Goal: Task Accomplishment & Management: Use online tool/utility

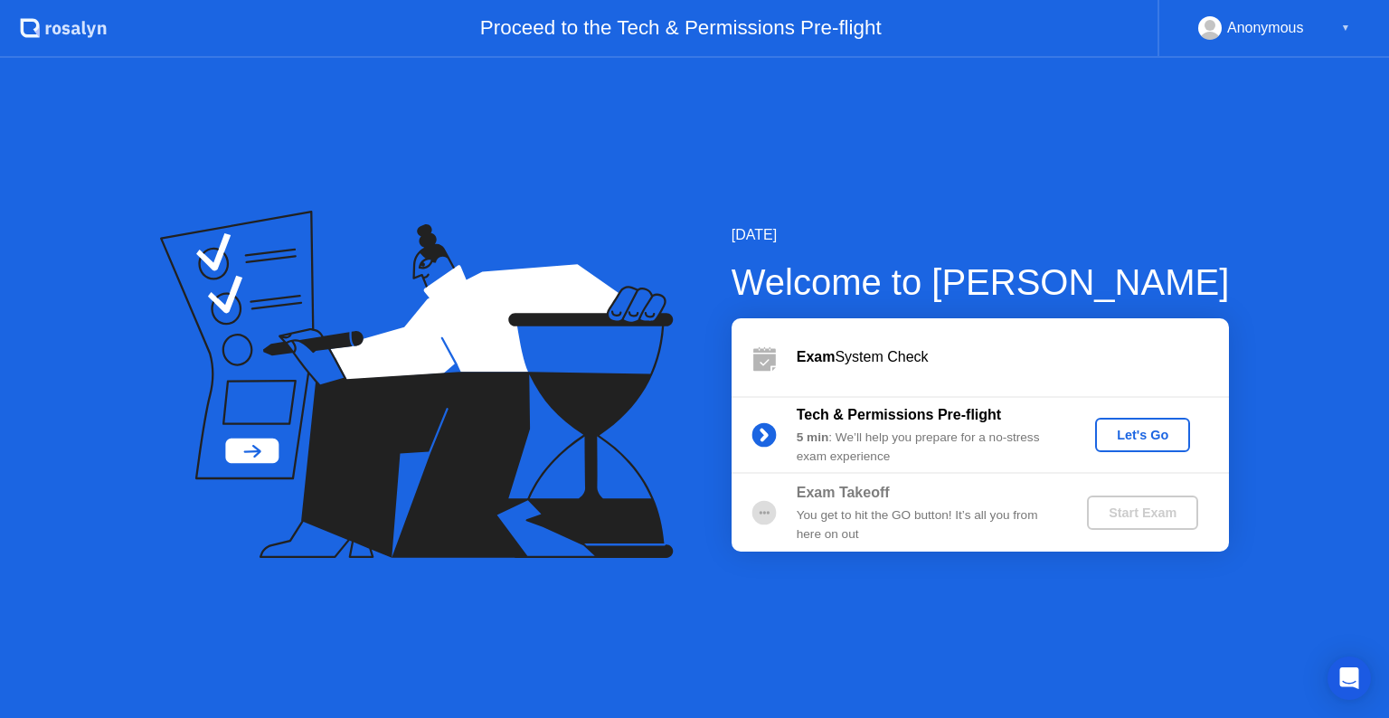
click at [1146, 441] on div "Let's Go" at bounding box center [1142, 435] width 80 height 14
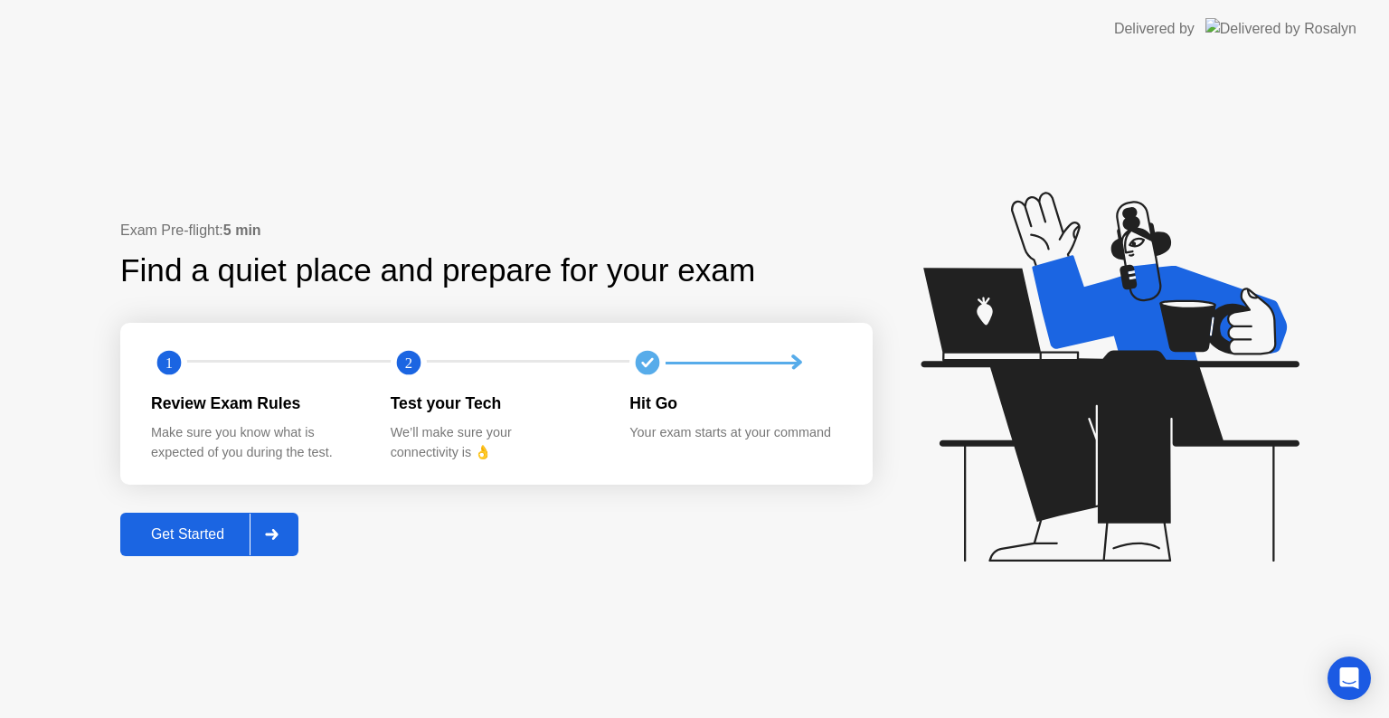
click at [207, 518] on button "Get Started" at bounding box center [209, 534] width 178 height 43
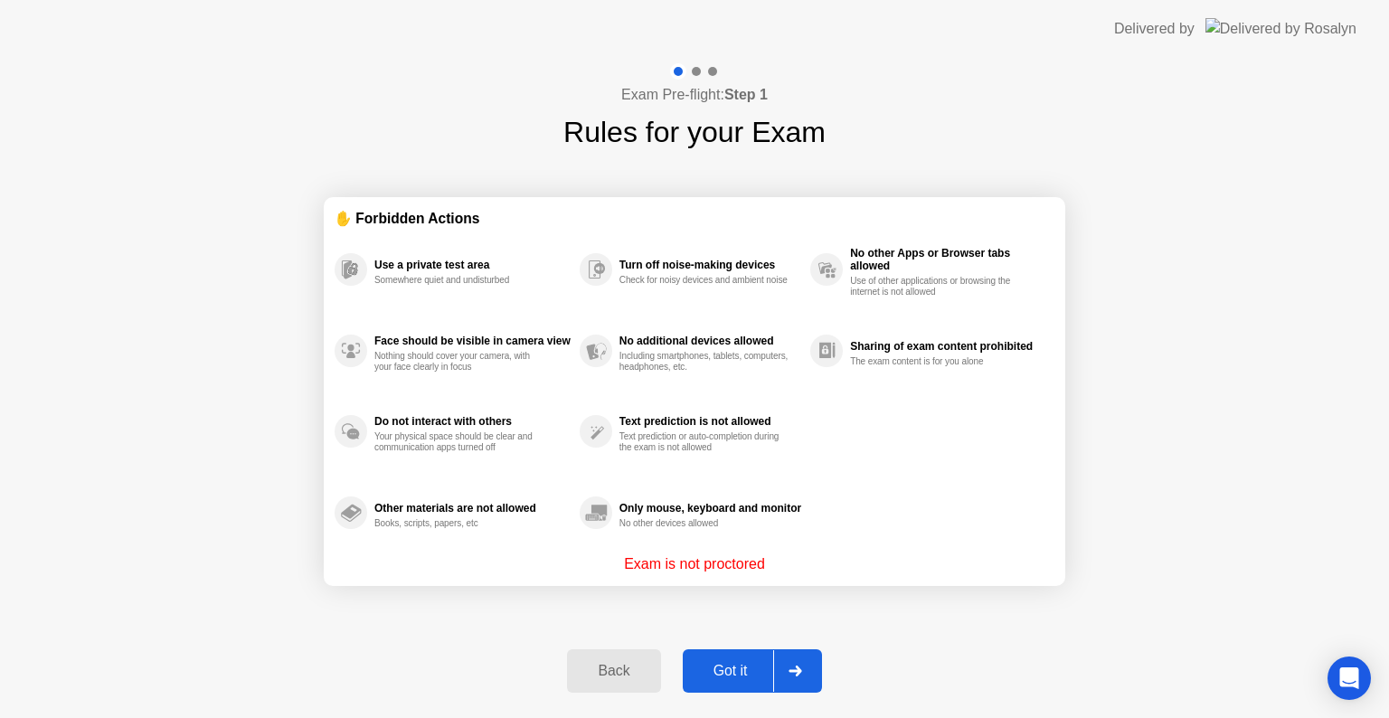
click at [738, 669] on div "Got it" at bounding box center [730, 671] width 85 height 16
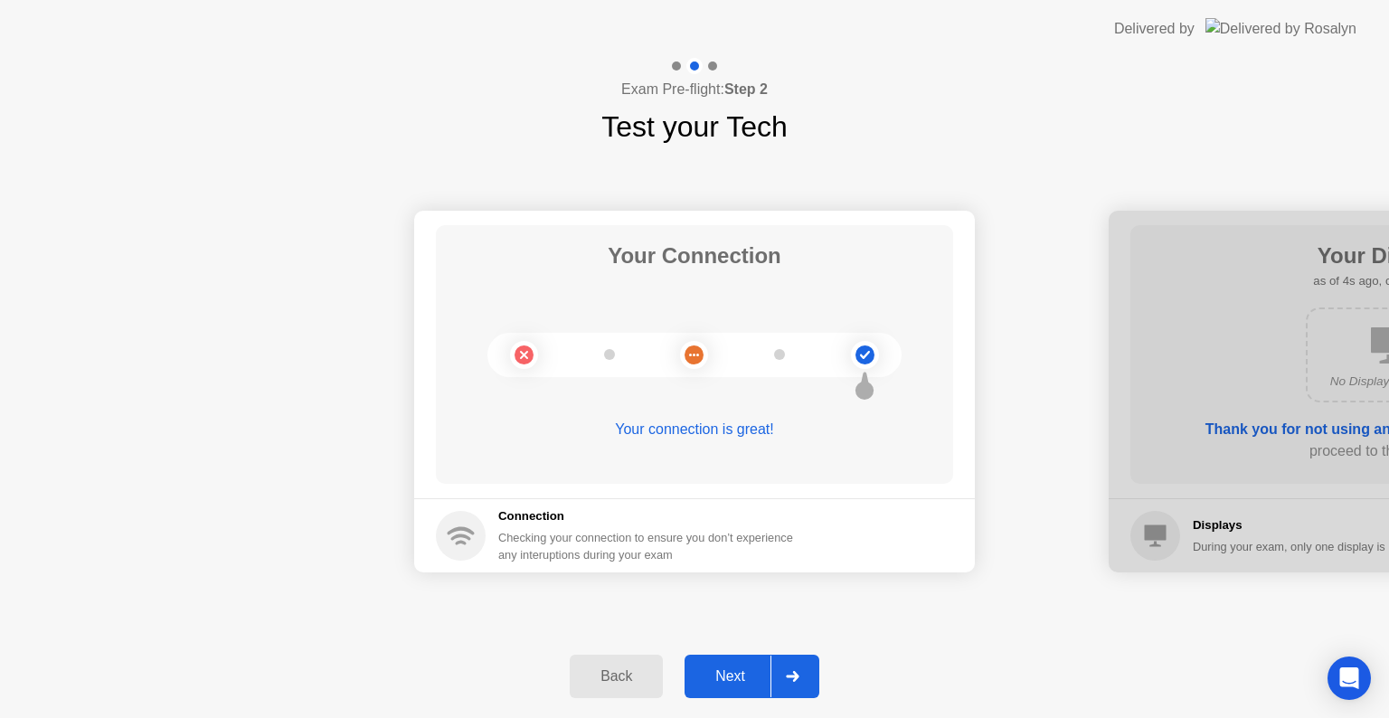
click at [738, 669] on div "Next" at bounding box center [730, 676] width 80 height 16
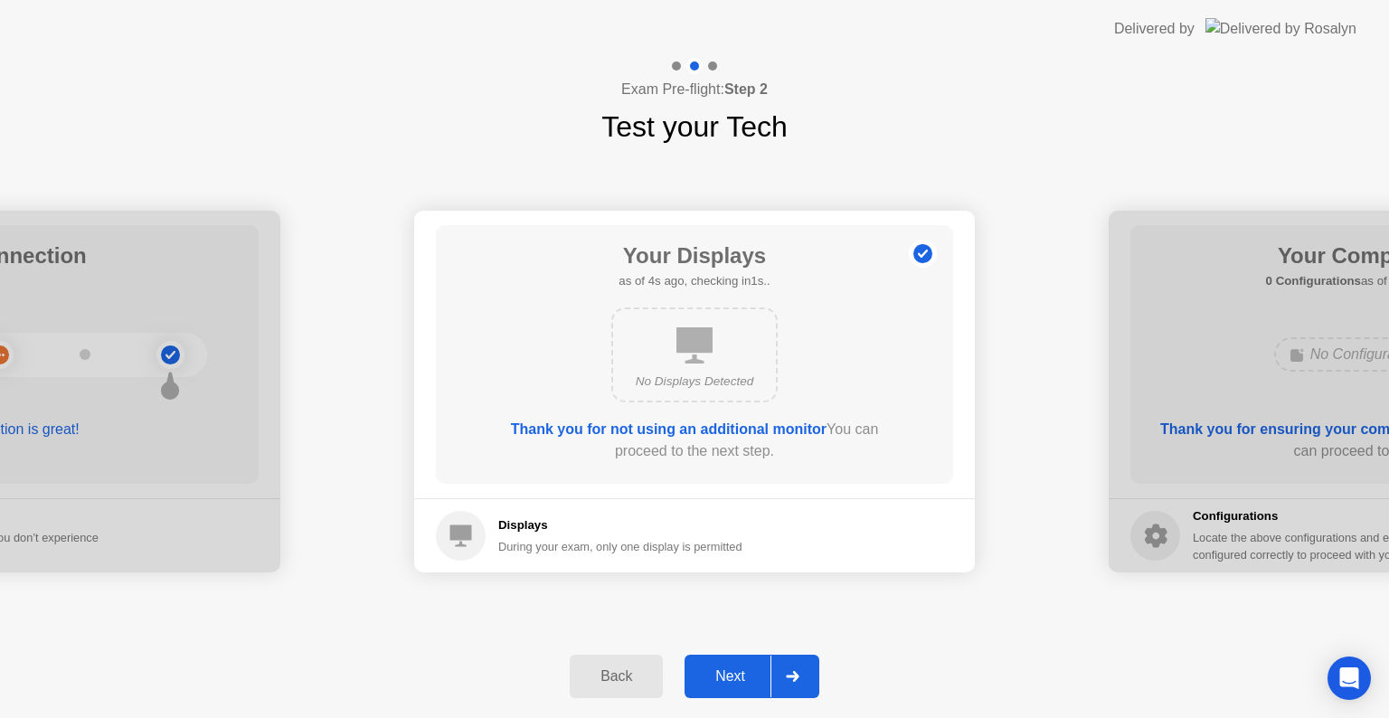
click at [738, 669] on div "Next" at bounding box center [730, 676] width 80 height 16
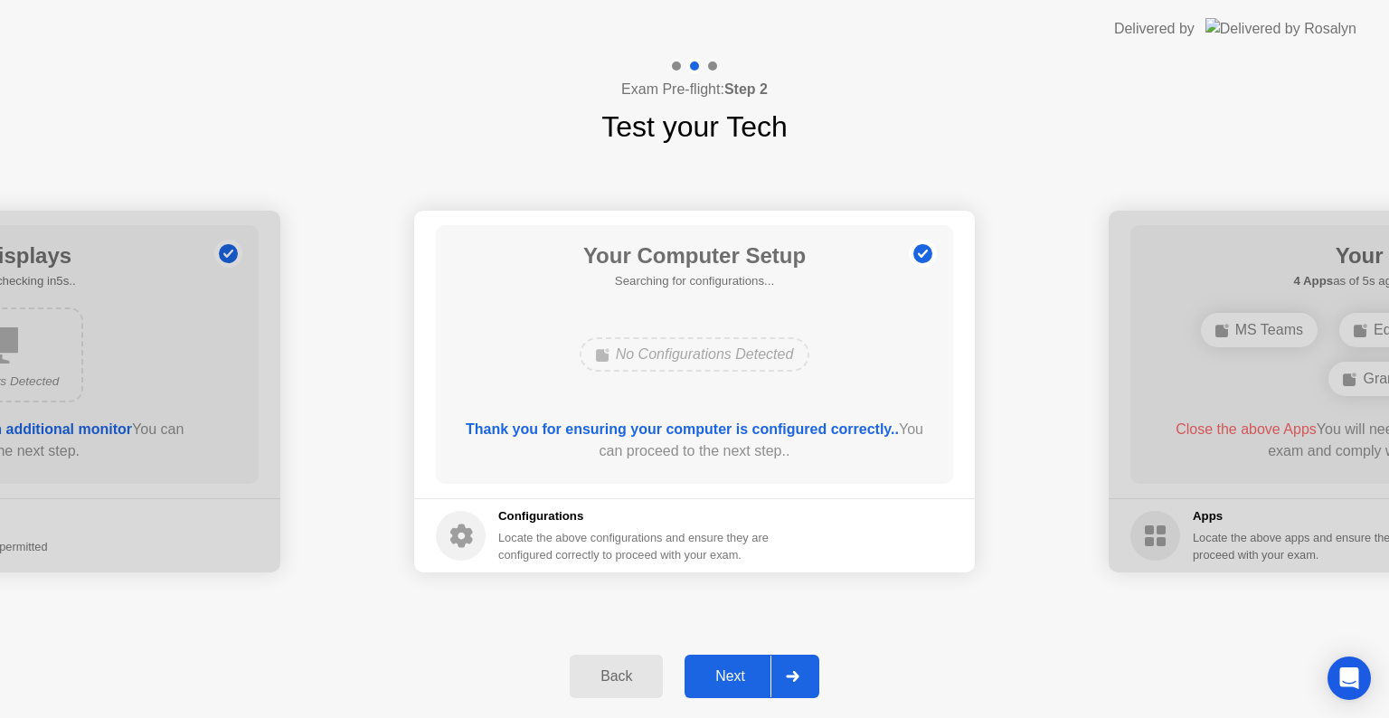
click at [738, 669] on div "Next" at bounding box center [730, 676] width 80 height 16
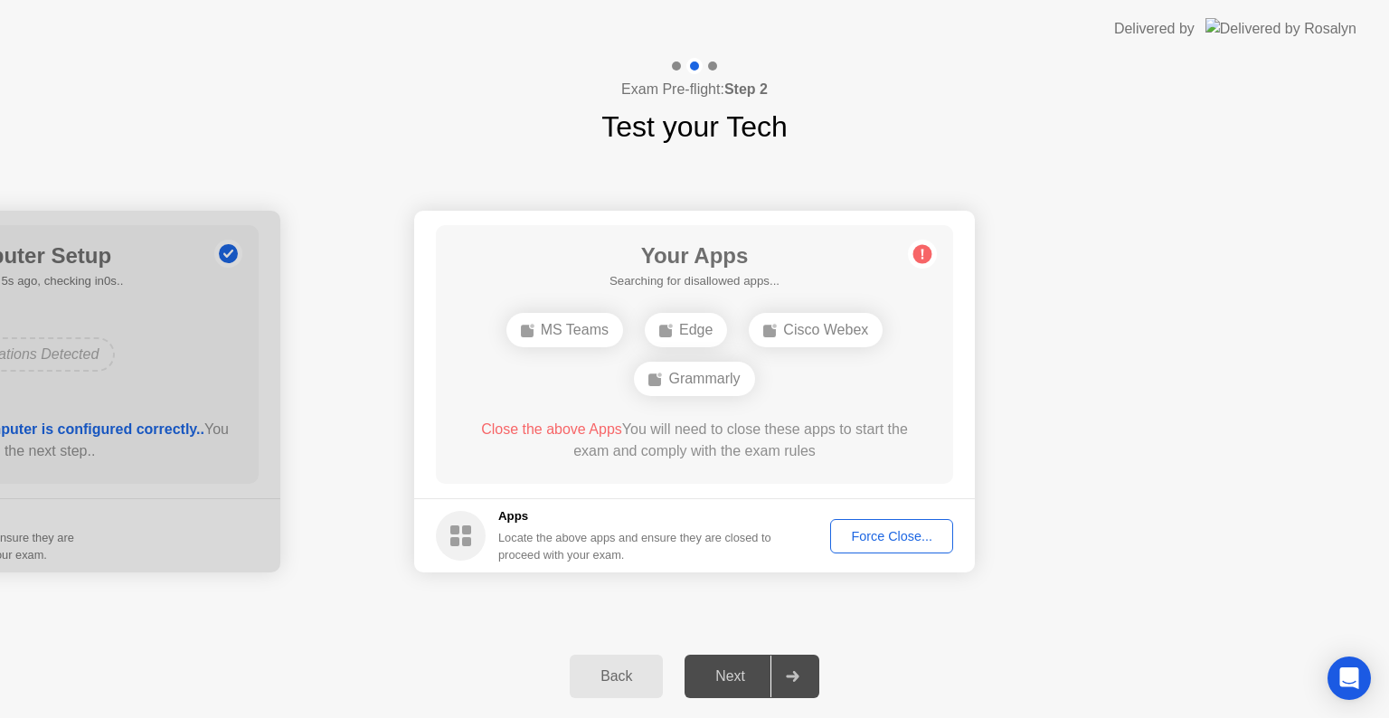
click at [885, 543] on div "Force Close..." at bounding box center [891, 536] width 110 height 14
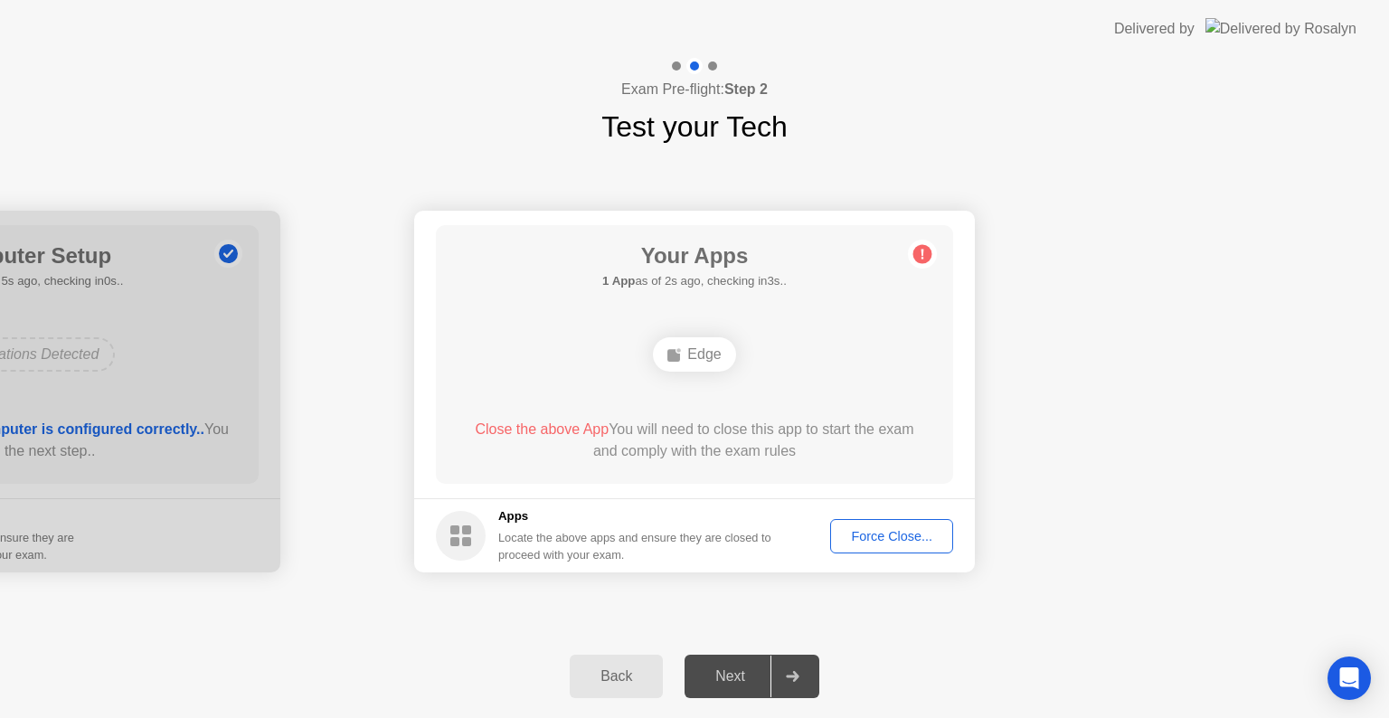
click at [883, 530] on div "Force Close..." at bounding box center [891, 536] width 110 height 14
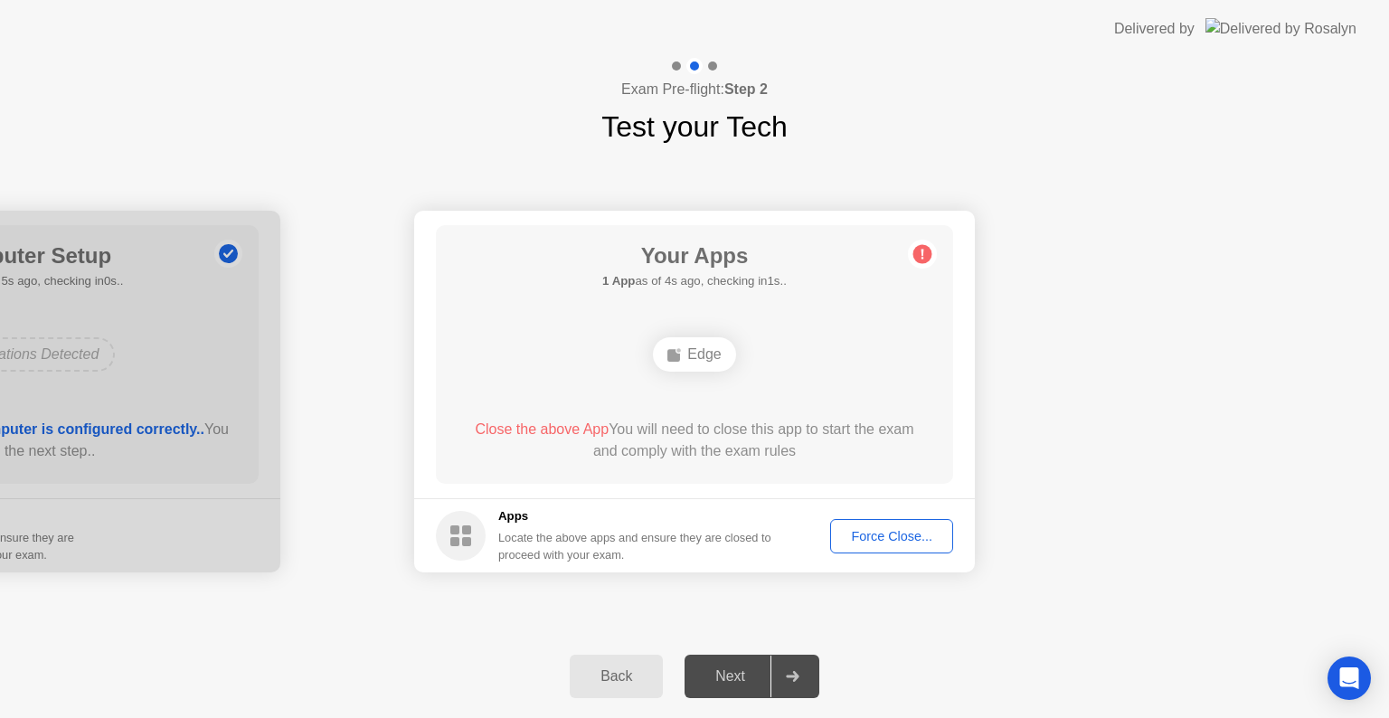
drag, startPoint x: 891, startPoint y: 522, endPoint x: 891, endPoint y: 543, distance: 20.8
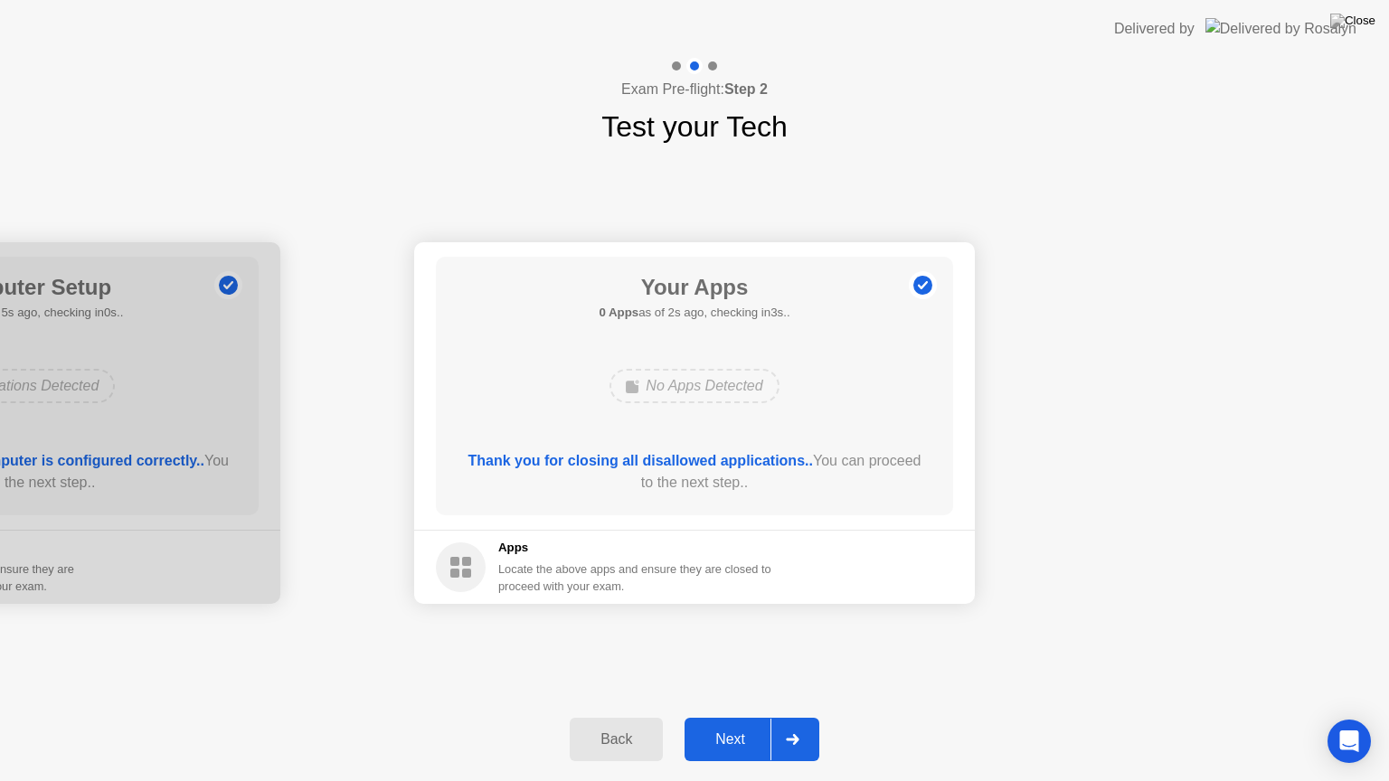
click at [741, 717] on div "Next" at bounding box center [730, 740] width 80 height 16
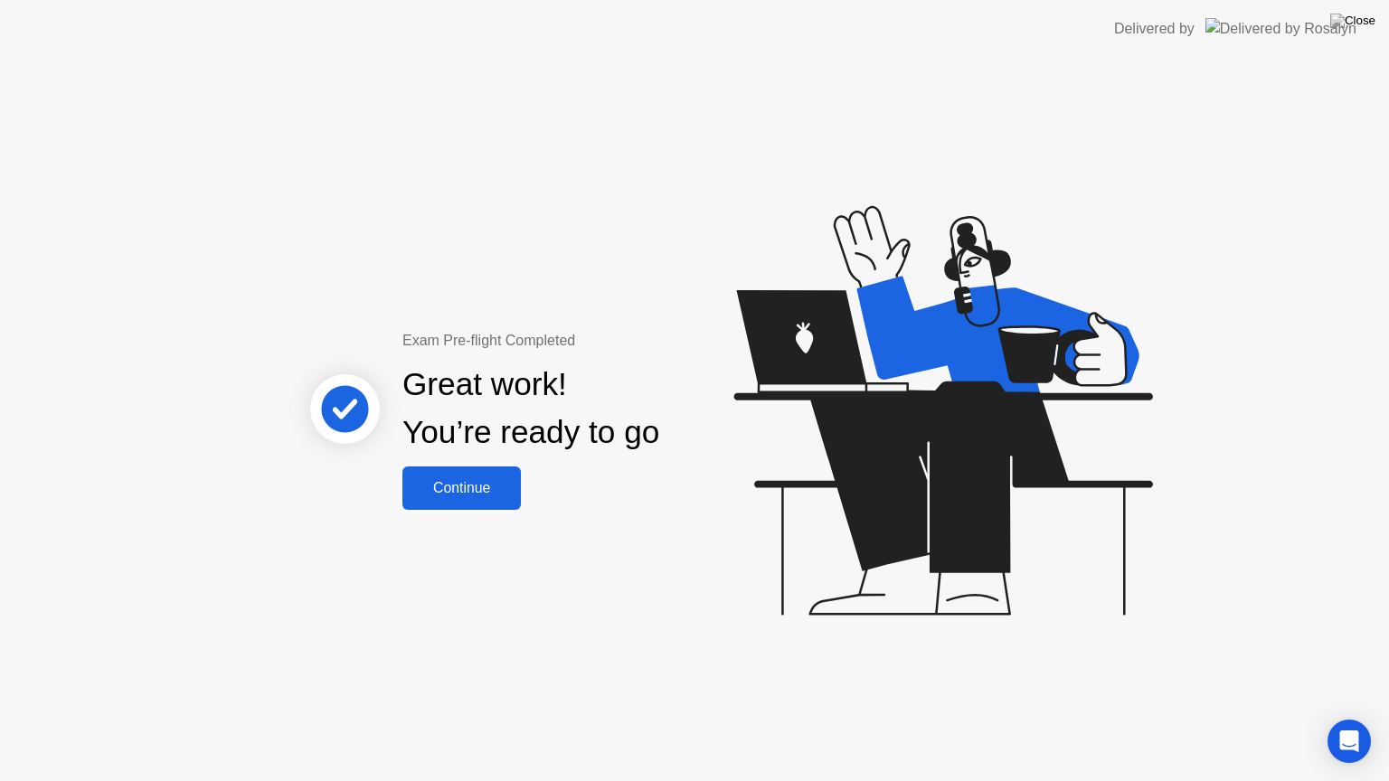
click at [473, 489] on div "Continue" at bounding box center [462, 488] width 108 height 16
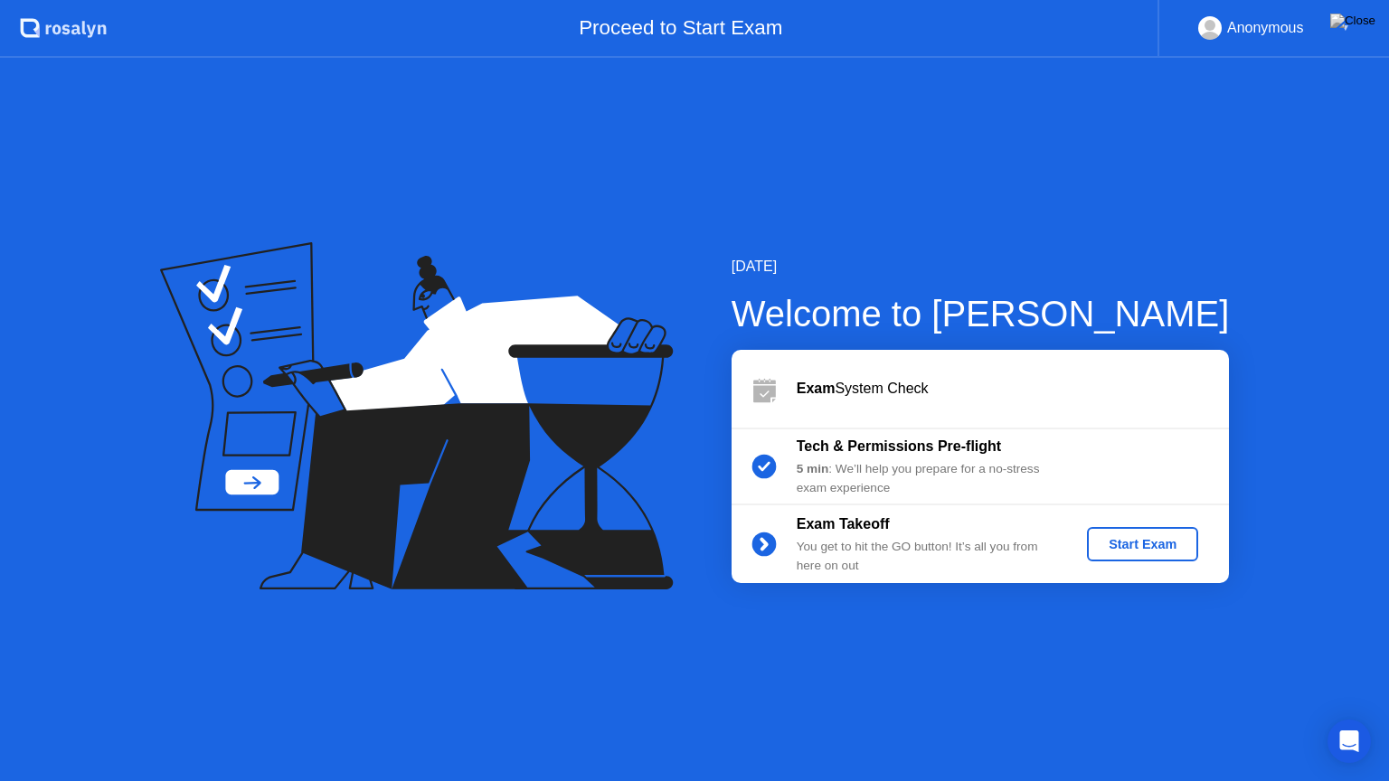
click at [1248, 655] on div "[DATE] Welcome to [PERSON_NAME] Exam System Check Tech & Permissions Pre-flight…" at bounding box center [694, 419] width 1389 height 723
click at [1364, 24] on img at bounding box center [1352, 21] width 45 height 14
click at [1342, 25] on div "▼" at bounding box center [1345, 28] width 9 height 24
click at [684, 129] on div "[DATE] Welcome to [PERSON_NAME] Exam System Check Tech & Permissions Pre-flight…" at bounding box center [694, 419] width 1389 height 723
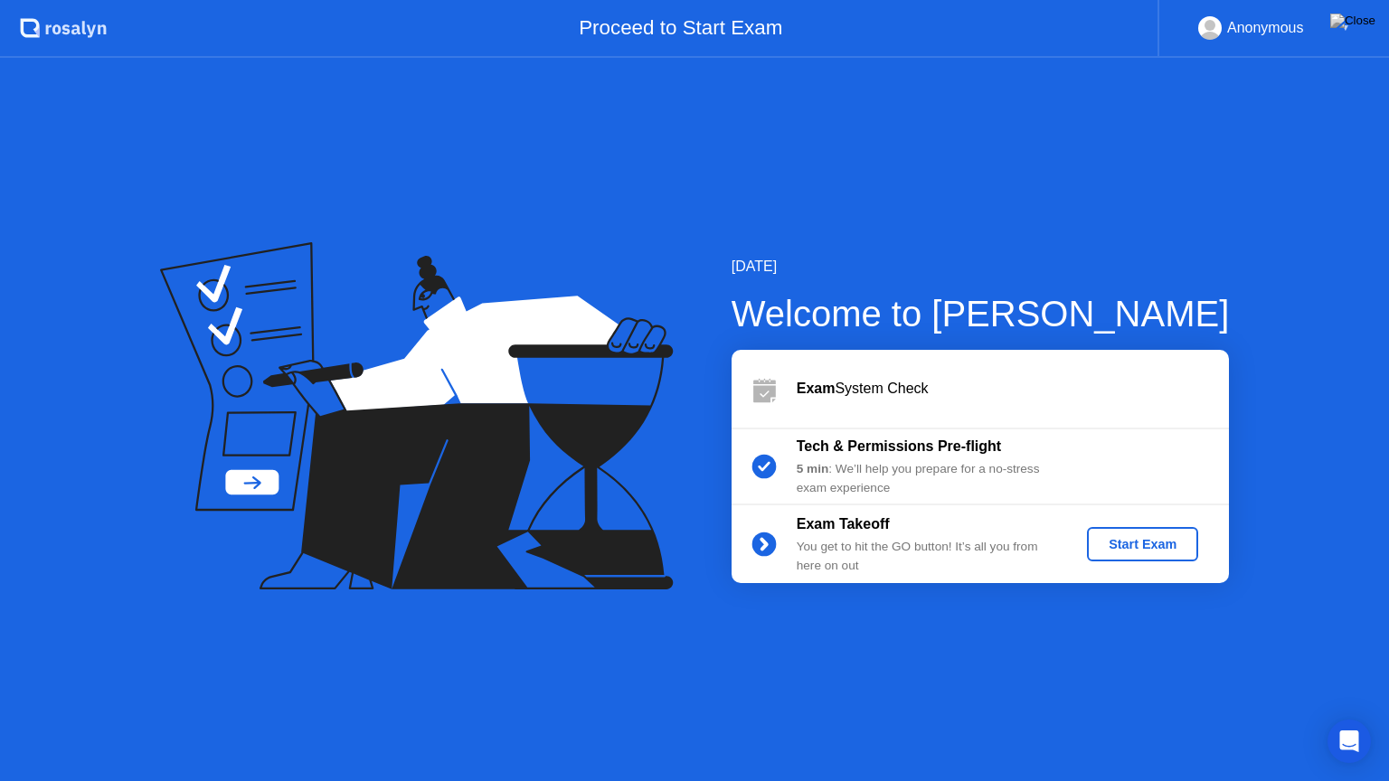
click at [684, 129] on div "[DATE] Welcome to [PERSON_NAME] Exam System Check Tech & Permissions Pre-flight…" at bounding box center [694, 419] width 1389 height 723
click at [1177, 214] on div "[DATE] Welcome to [PERSON_NAME] Exam System Check Tech & Permissions Pre-flight…" at bounding box center [694, 419] width 1389 height 723
drag, startPoint x: 1215, startPoint y: 747, endPoint x: 1255, endPoint y: 774, distance: 48.2
click at [1255, 717] on div "[DATE] Welcome to [PERSON_NAME] Exam System Check Tech & Permissions Pre-flight…" at bounding box center [694, 419] width 1389 height 723
click at [1344, 23] on div "▼" at bounding box center [1345, 28] width 9 height 24
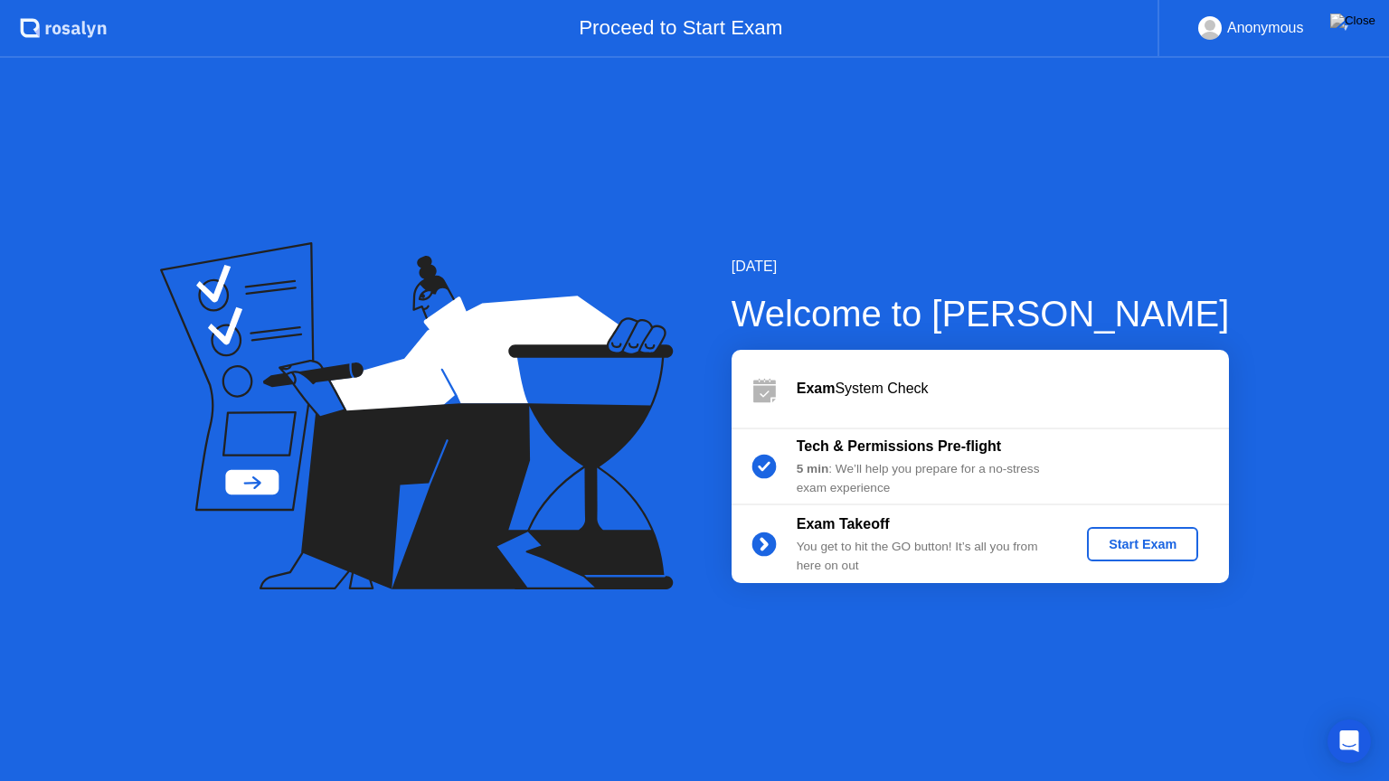
click at [1344, 23] on div "▼" at bounding box center [1345, 28] width 9 height 24
click at [1361, 28] on img at bounding box center [1352, 21] width 45 height 14
drag, startPoint x: 1135, startPoint y: 91, endPoint x: 1074, endPoint y: 249, distance: 168.6
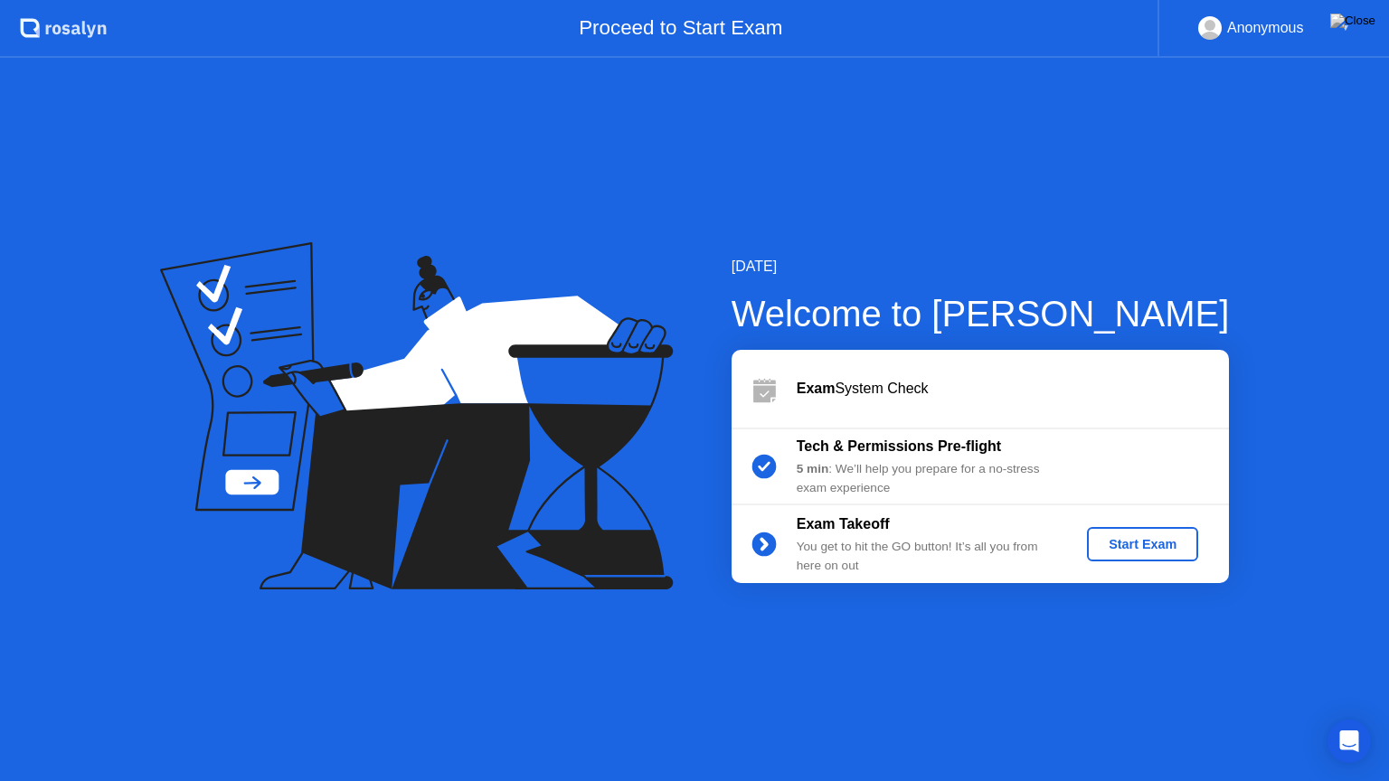
click at [1135, 91] on div "[DATE] Welcome to [PERSON_NAME] Exam System Check Tech & Permissions Pre-flight…" at bounding box center [694, 419] width 1389 height 723
click at [1371, 28] on img at bounding box center [1352, 21] width 45 height 14
